Goal: Task Accomplishment & Management: Manage account settings

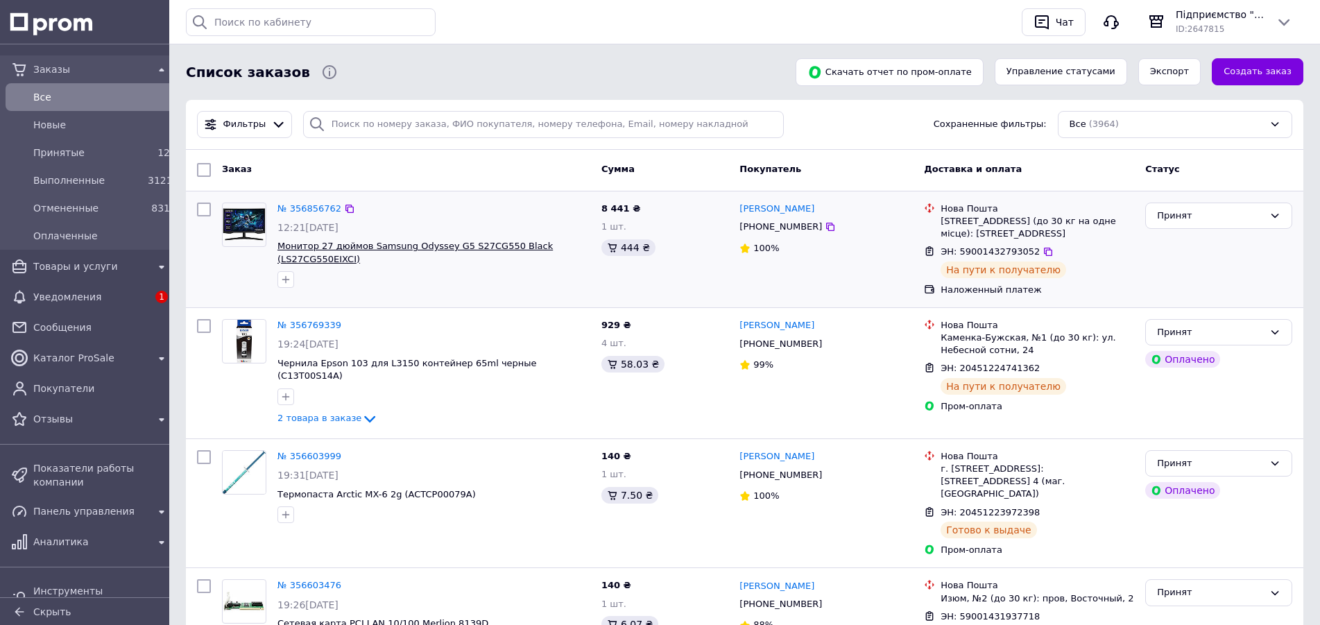
click at [305, 249] on span "Монитор 27 дюймов Samsung Odyssey G5 S27CG550 Black (LS27CG550EIXCI)" at bounding box center [415, 253] width 275 height 24
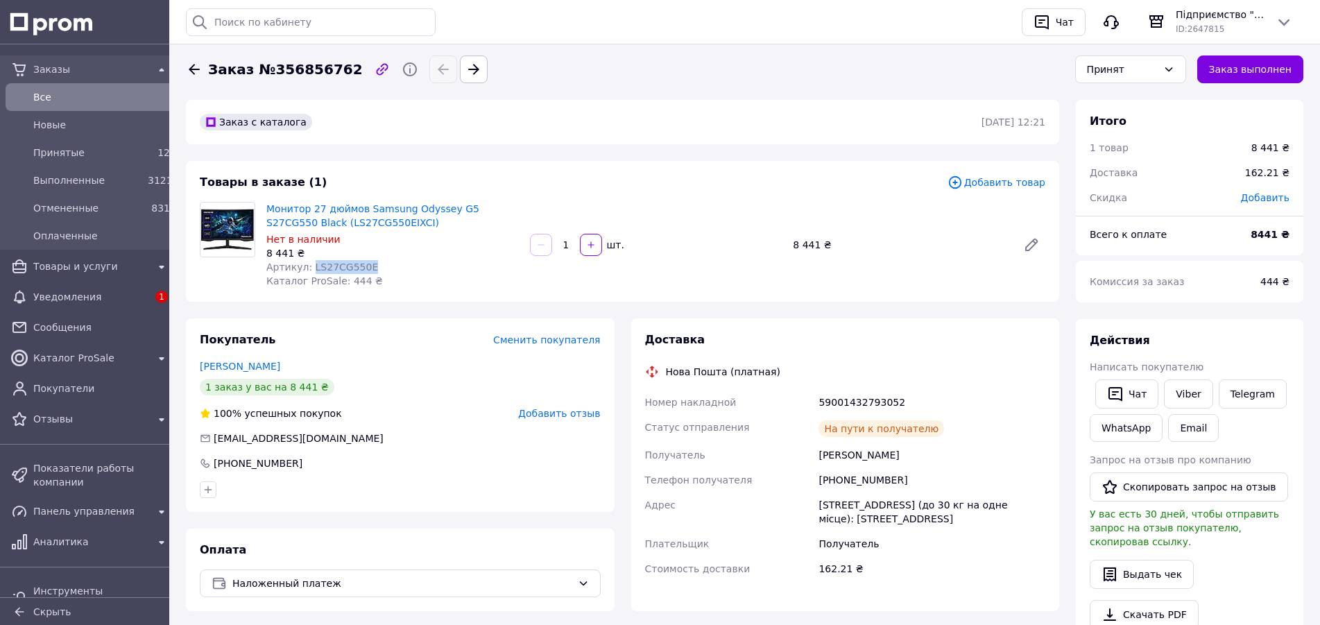
drag, startPoint x: 361, startPoint y: 266, endPoint x: 307, endPoint y: 266, distance: 53.4
click at [307, 266] on div "Артикул: LS27CG550E" at bounding box center [392, 267] width 253 height 14
copy span "LS27CG550E"
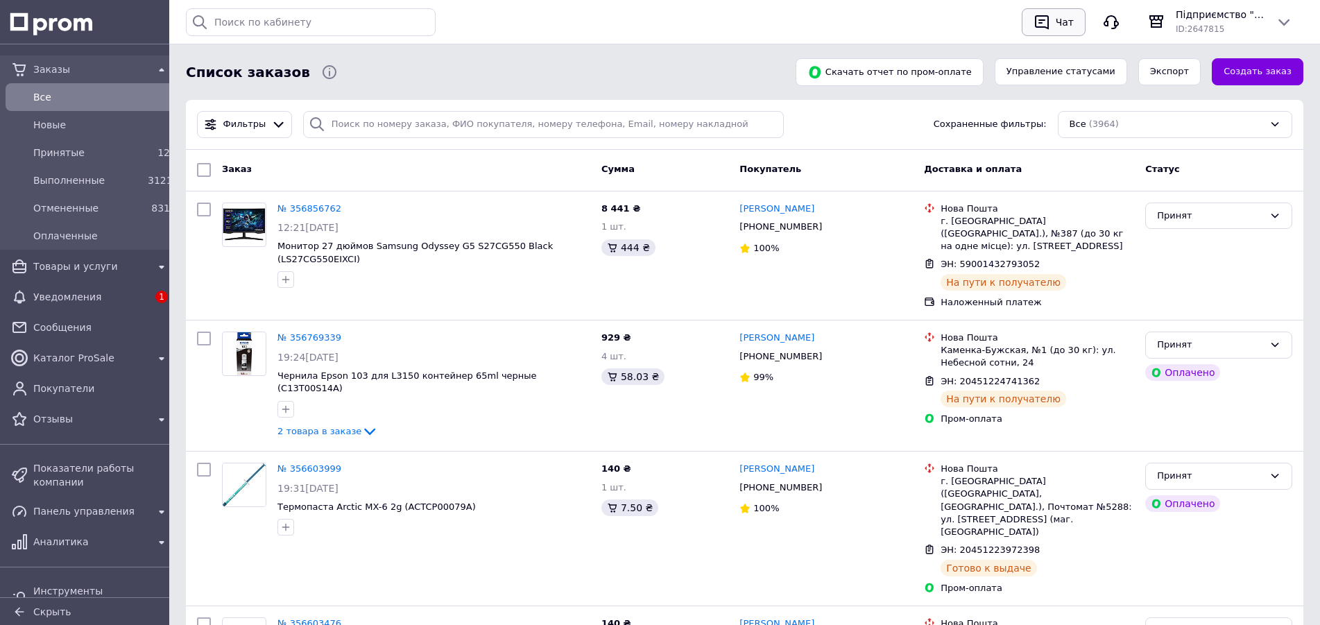
click at [1072, 11] on div "Чат" at bounding box center [1054, 22] width 46 height 22
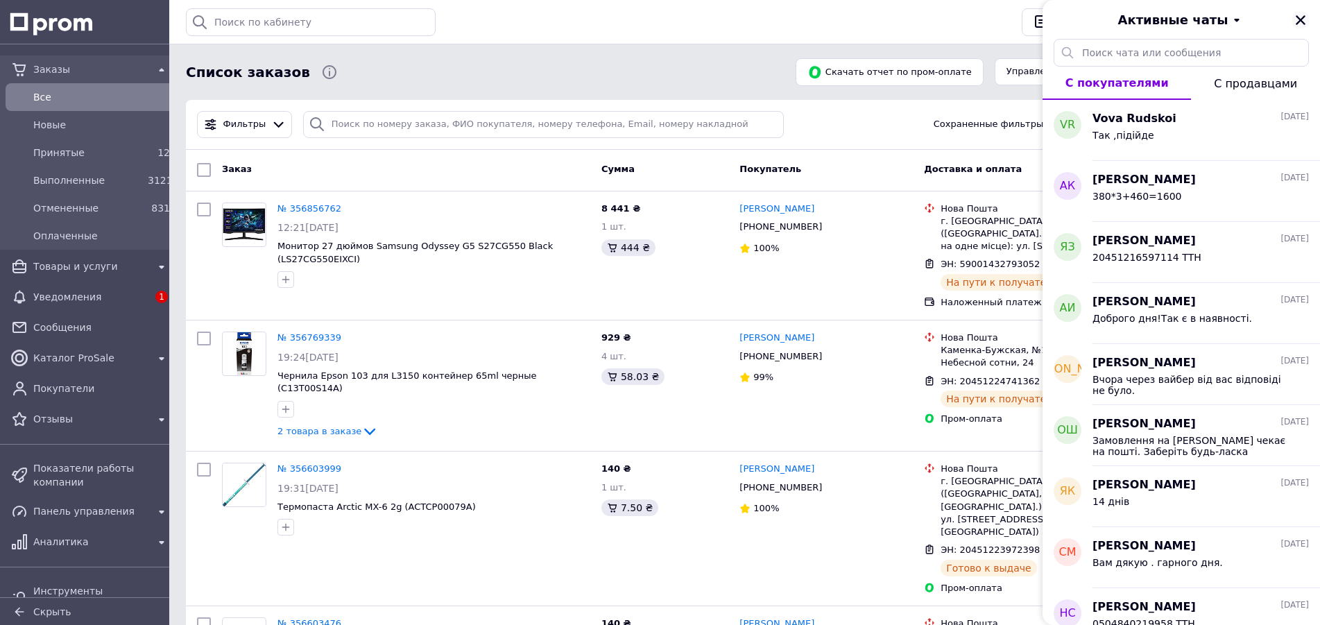
click at [1299, 26] on icon "Закрыть" at bounding box center [1301, 20] width 12 height 12
